Goal: Navigation & Orientation: Go to known website

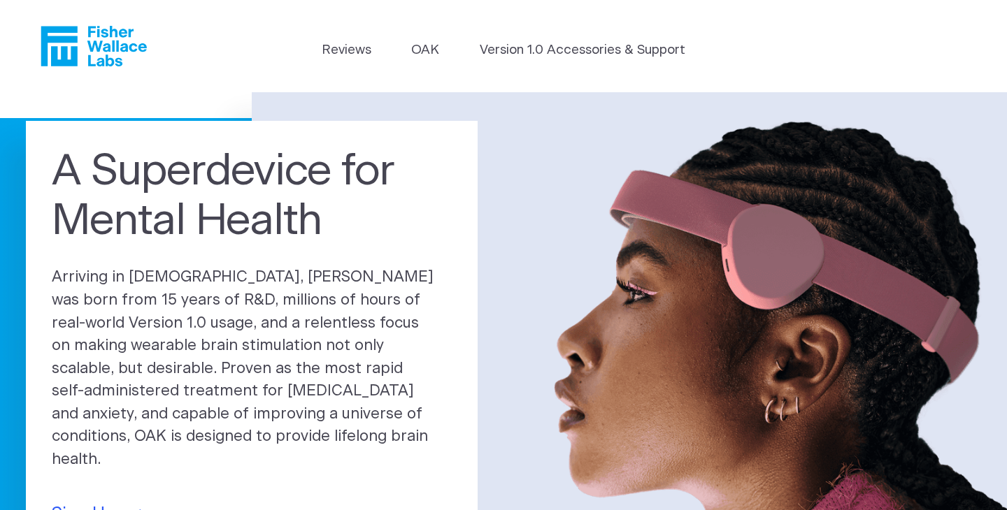
click at [108, 53] on icon "Fisher Wallace" at bounding box center [94, 46] width 106 height 41
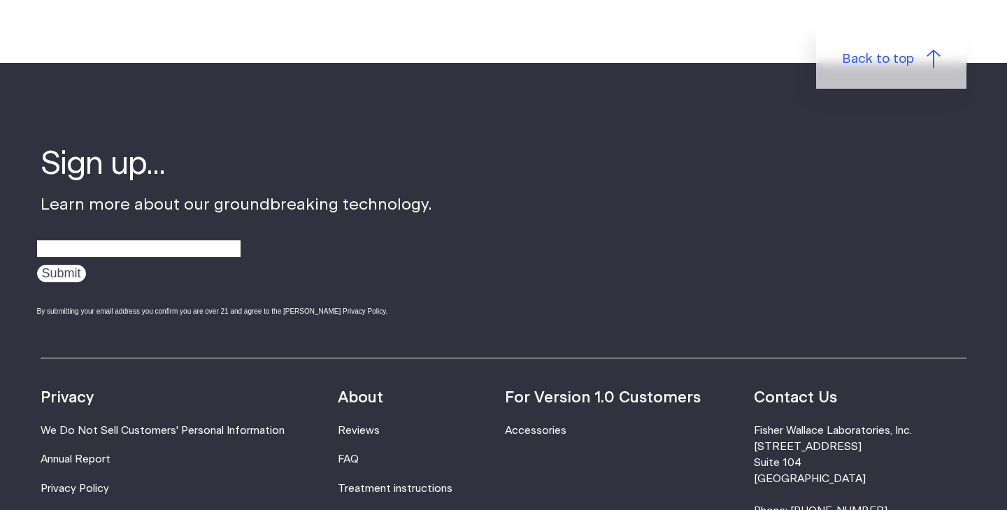
scroll to position [4590, 0]
